Goal: Task Accomplishment & Management: Manage account settings

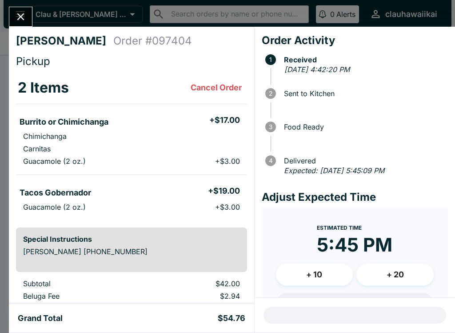
click at [26, 24] on button "Close" at bounding box center [20, 16] width 23 height 19
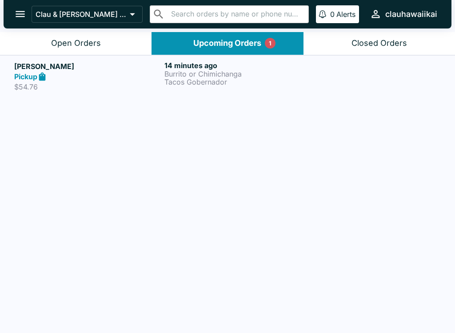
click at [96, 39] on div "Open Orders" at bounding box center [76, 43] width 50 height 10
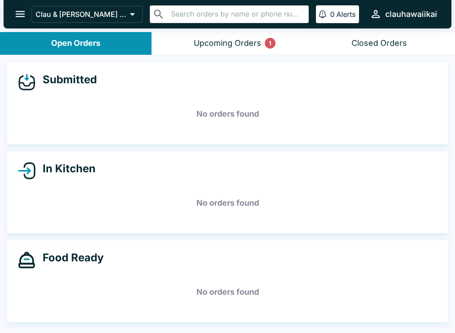
click at [233, 40] on div "Upcoming Orders 1" at bounding box center [228, 43] width 68 height 10
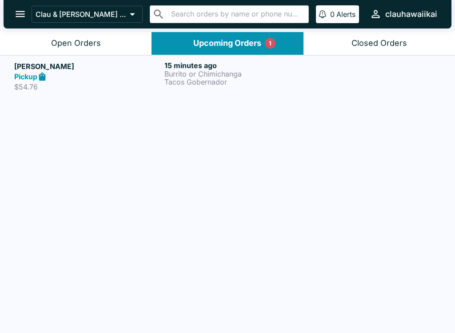
click at [160, 79] on div "Pickup" at bounding box center [87, 77] width 147 height 10
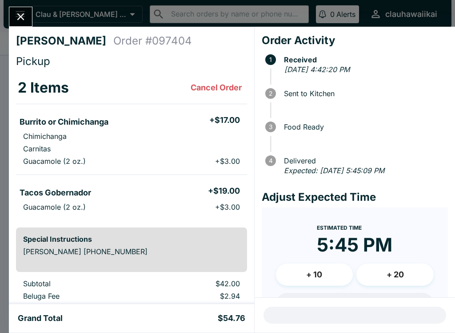
click at [19, 17] on icon "Close" at bounding box center [21, 17] width 12 height 12
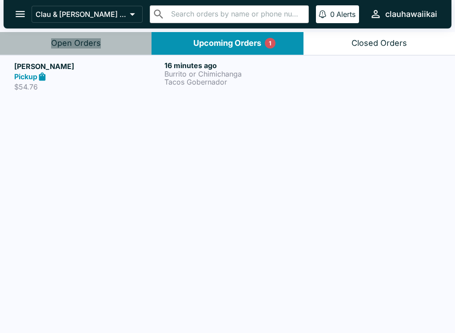
click at [104, 44] on button "Open Orders" at bounding box center [76, 43] width 152 height 23
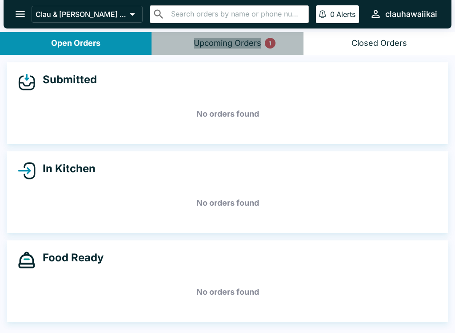
click at [212, 37] on button "Upcoming Orders 1" at bounding box center [228, 43] width 152 height 23
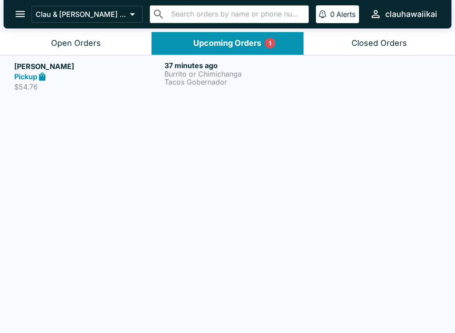
click at [184, 80] on p "Tacos Gobernador" at bounding box center [238, 82] width 147 height 8
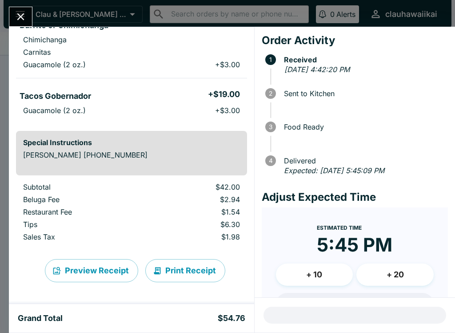
scroll to position [96, 0]
click at [180, 277] on button "Print Receipt" at bounding box center [185, 270] width 80 height 23
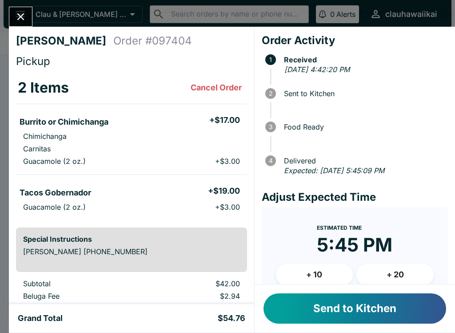
scroll to position [0, 0]
click at [338, 313] on button "Send to Kitchen" at bounding box center [355, 308] width 183 height 30
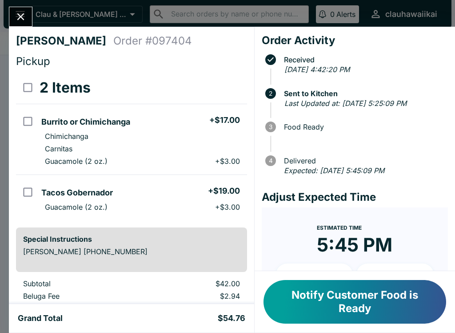
click at [21, 17] on icon "Close" at bounding box center [20, 16] width 7 height 7
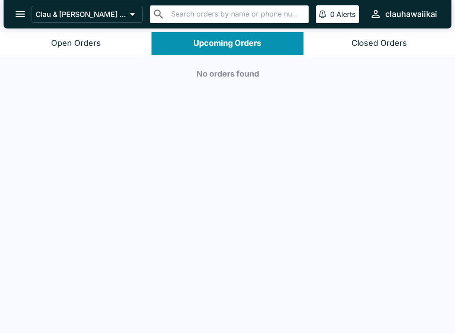
click at [72, 50] on button "Open Orders" at bounding box center [76, 43] width 152 height 23
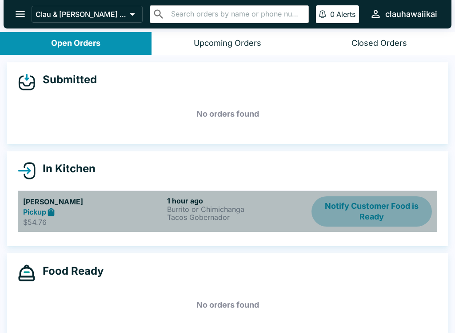
click at [378, 215] on button "Notify Customer Food is Ready" at bounding box center [372, 211] width 121 height 31
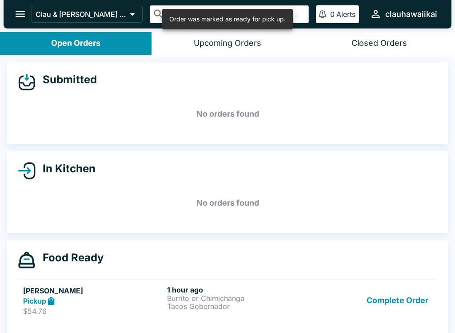
click at [382, 312] on button "Complete Order" at bounding box center [397, 300] width 69 height 31
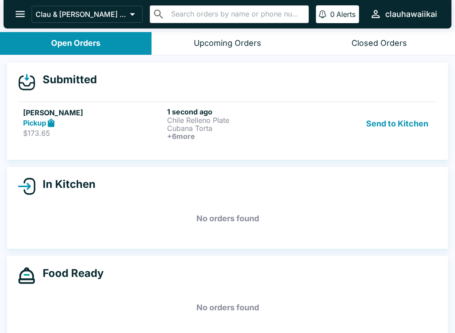
click at [398, 121] on button "Send to Kitchen" at bounding box center [397, 123] width 69 height 33
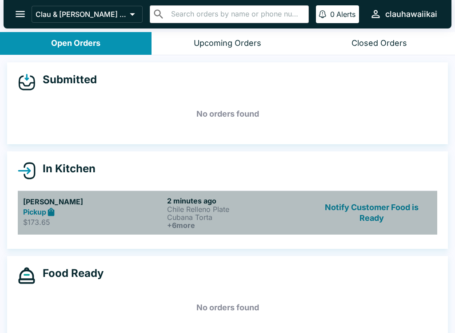
click at [198, 221] on h6 "+ 6 more" at bounding box center [237, 225] width 141 height 8
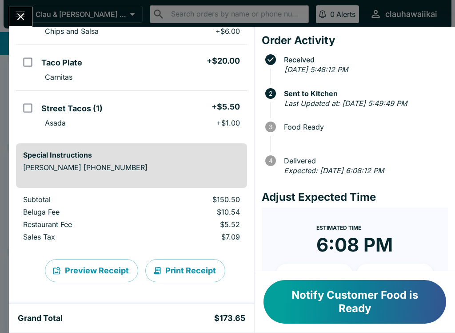
scroll to position [309, 0]
click at [180, 265] on button "Print Receipt" at bounding box center [185, 270] width 80 height 23
click at [321, 299] on button "Notify Customer Food is Ready" at bounding box center [355, 302] width 183 height 44
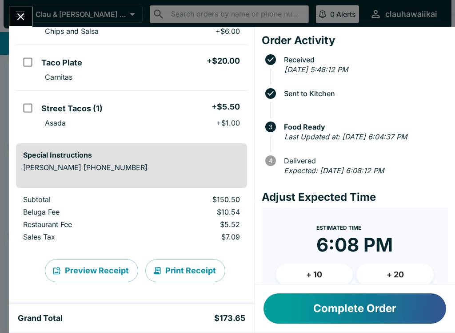
click at [28, 10] on button "Close" at bounding box center [20, 16] width 23 height 19
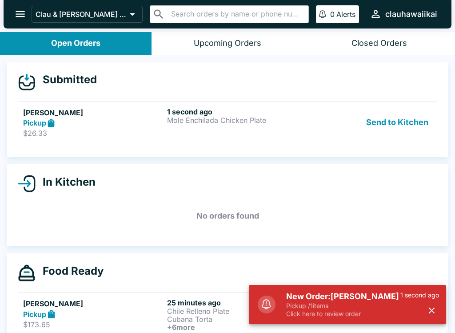
click at [387, 127] on button "Send to Kitchen" at bounding box center [397, 122] width 69 height 31
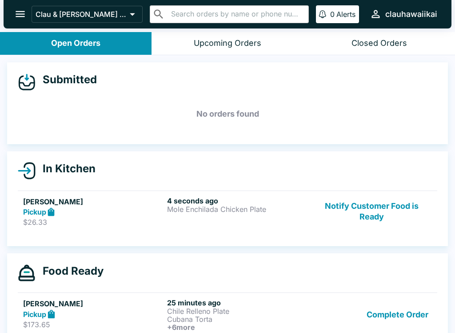
click at [406, 315] on button "Complete Order" at bounding box center [397, 314] width 69 height 33
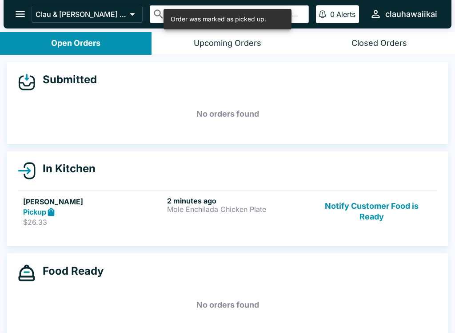
click at [199, 205] on p "Mole Enchilada Chicken Plate" at bounding box center [237, 209] width 141 height 8
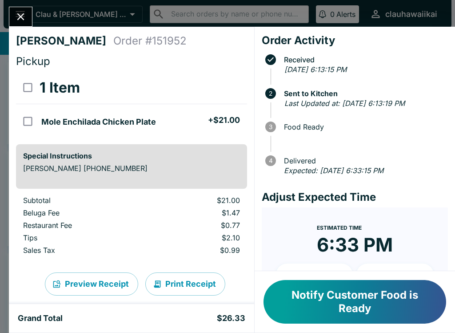
click at [321, 306] on button "Notify Customer Food is Ready" at bounding box center [355, 302] width 183 height 44
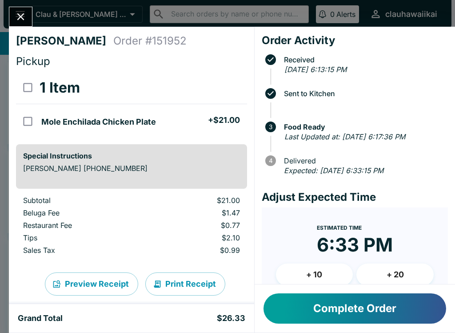
click at [20, 18] on icon "Close" at bounding box center [20, 16] width 7 height 7
